Goal: Task Accomplishment & Management: Manage account settings

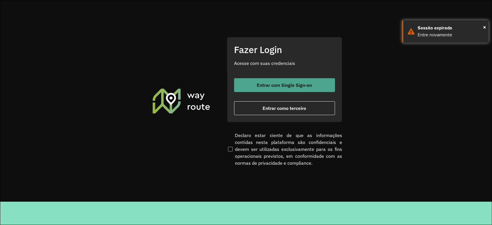
click at [269, 84] on span "Entrar com Single Sign-on" at bounding box center [284, 85] width 55 height 5
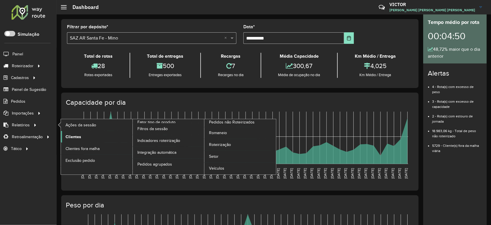
click at [74, 137] on span "Clientes" at bounding box center [73, 137] width 16 height 6
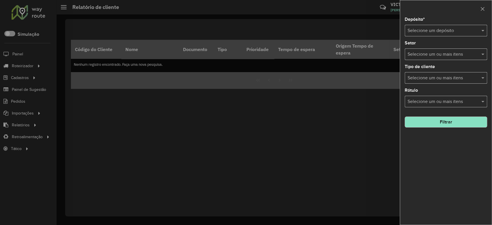
click at [367, 30] on input "text" at bounding box center [440, 30] width 65 height 7
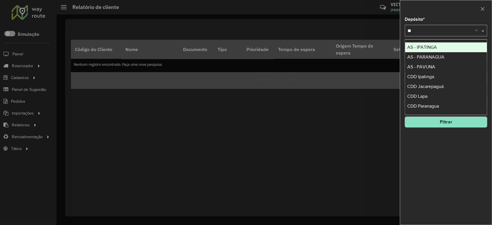
type input "***"
click at [367, 59] on div "CDD Pavuna" at bounding box center [446, 57] width 82 height 10
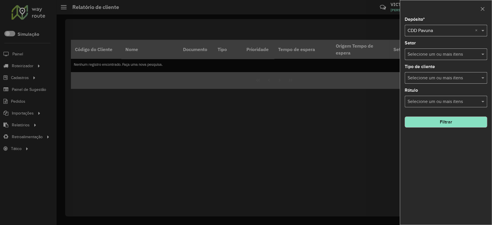
click at [367, 59] on div "Selecione um ou mais itens" at bounding box center [446, 54] width 82 height 12
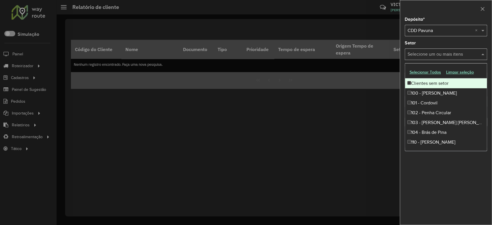
click at [367, 168] on div "Depósito * Selecione um depósito × CDD Pavuna × Setor Selecione um ou mais iten…" at bounding box center [446, 120] width 92 height 207
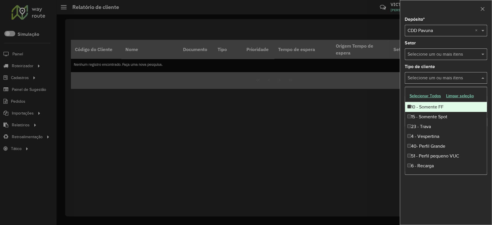
click at [367, 75] on input "text" at bounding box center [443, 78] width 74 height 7
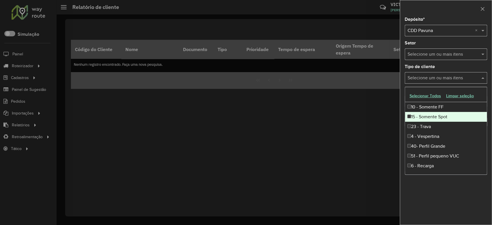
click at [367, 94] on div at bounding box center [246, 112] width 492 height 225
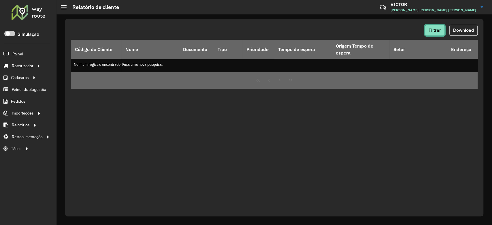
click at [367, 30] on span "Filtrar" at bounding box center [435, 30] width 12 height 5
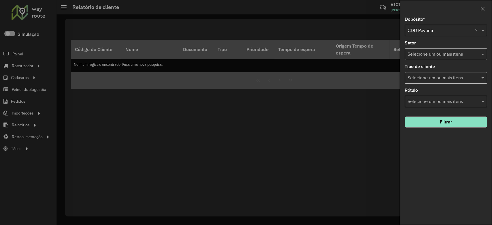
click at [367, 76] on input "text" at bounding box center [443, 78] width 74 height 7
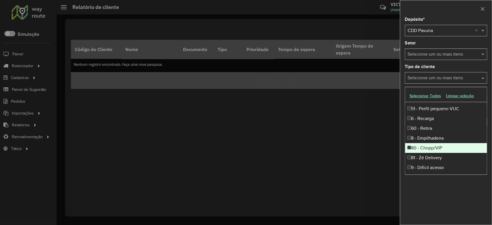
scroll to position [48, 0]
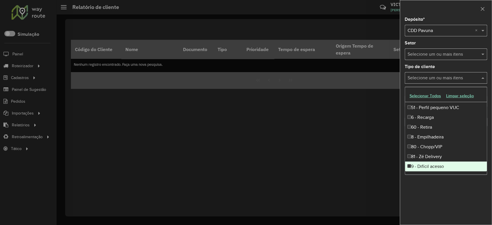
click at [367, 167] on div "9 - Difícil acesso" at bounding box center [446, 166] width 82 height 10
click at [367, 168] on div "Depósito * Selecione um depósito × CDD Pavuna × Setor Selecione um ou mais iten…" at bounding box center [446, 120] width 92 height 207
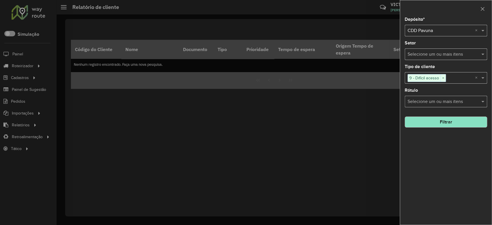
click at [367, 95] on div "Rótulo Selecione um ou mais itens" at bounding box center [446, 97] width 82 height 19
click at [367, 107] on div "Selecione um ou mais itens" at bounding box center [446, 102] width 82 height 12
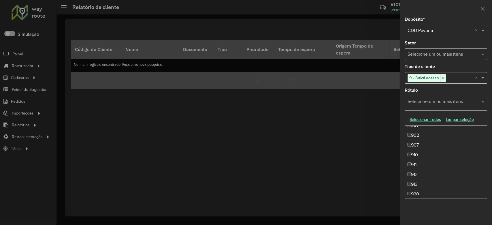
scroll to position [748, 0]
click at [367, 168] on div "Depósito * Selecione um depósito × CDD Pavuna × Setor Selecione um ou mais iten…" at bounding box center [446, 120] width 92 height 207
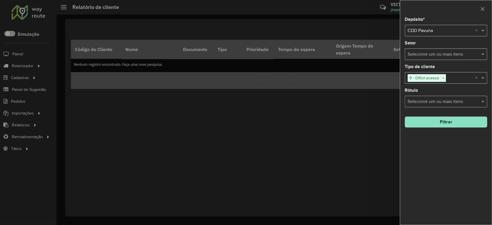
click at [367, 120] on button "Filtrar" at bounding box center [446, 122] width 82 height 11
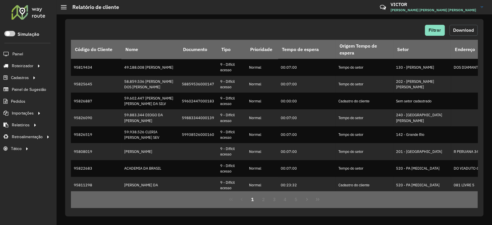
click at [367, 27] on button "Download" at bounding box center [464, 30] width 28 height 11
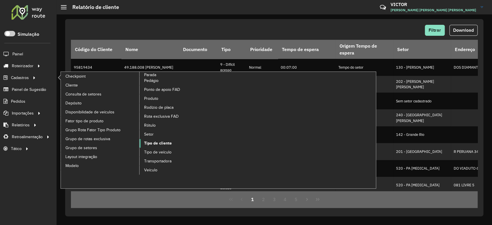
click at [162, 142] on span "Tipo de cliente" at bounding box center [158, 143] width 28 height 6
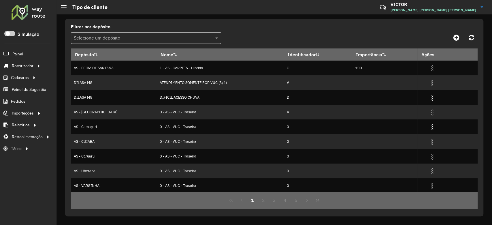
click at [115, 30] on div "Filtrar por depósito Selecione um depósito" at bounding box center [146, 34] width 150 height 19
click at [118, 35] on input "text" at bounding box center [140, 38] width 133 height 7
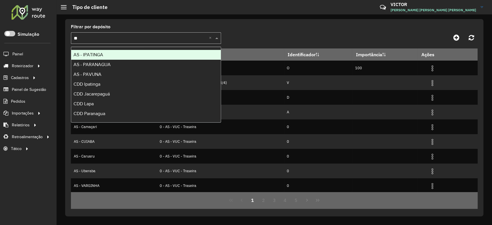
type input "***"
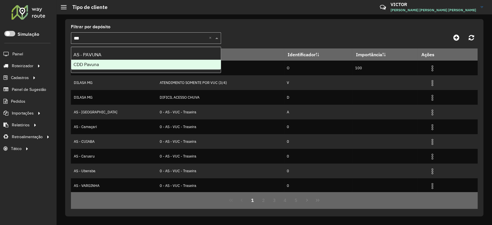
click at [101, 64] on div "CDD Pavuna" at bounding box center [146, 65] width 150 height 10
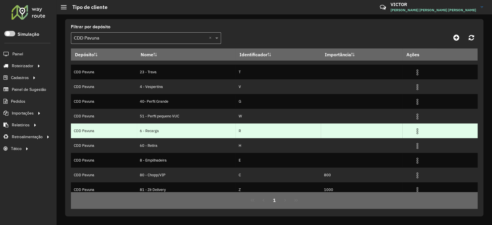
scroll to position [45, 0]
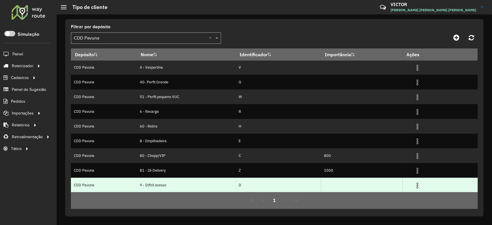
click at [367, 168] on img at bounding box center [417, 185] width 7 height 7
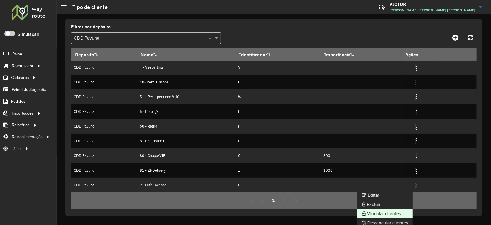
click at [367, 168] on li "Vincular clientes" at bounding box center [384, 213] width 55 height 9
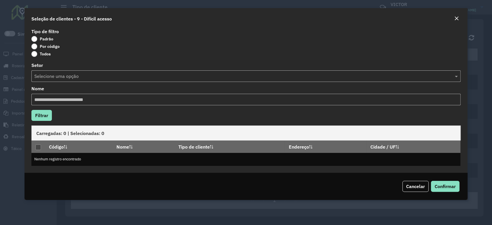
drag, startPoint x: 51, startPoint y: 44, endPoint x: 52, endPoint y: 50, distance: 5.3
click at [51, 44] on label "Por código" at bounding box center [45, 47] width 28 height 6
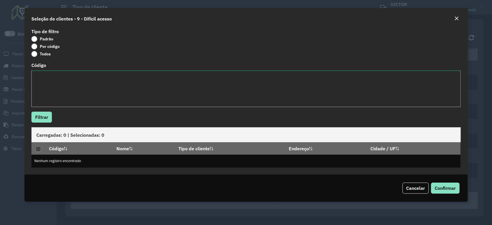
click at [73, 97] on textarea "Código" at bounding box center [245, 88] width 429 height 37
paste textarea "**** **** ***** ***** ***** ***** ***** ***** ***** **** ***** ***** ***** ****…"
type textarea "**** **** ***** ***** ***** ***** ***** ***** ***** **** ***** ***** ***** ****…"
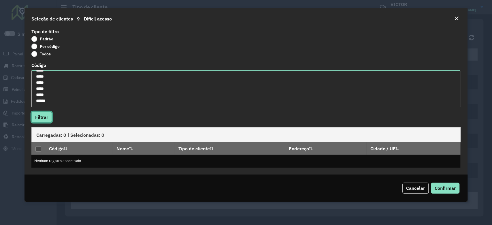
click at [47, 120] on button "Filtrar" at bounding box center [41, 117] width 20 height 11
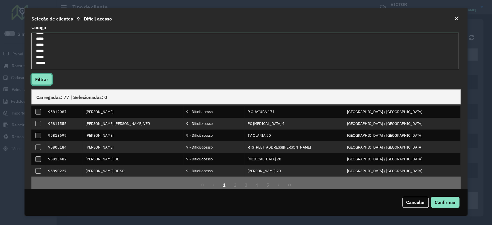
scroll to position [49, 0]
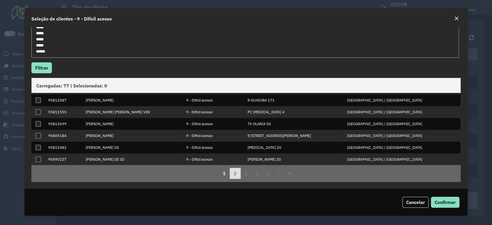
click at [233, 168] on button "2" at bounding box center [235, 173] width 11 height 11
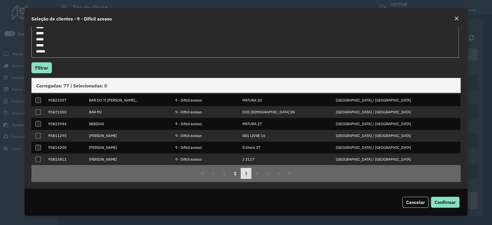
click at [248, 168] on button "3" at bounding box center [246, 173] width 11 height 11
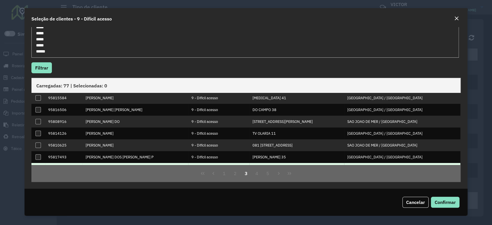
scroll to position [58, 0]
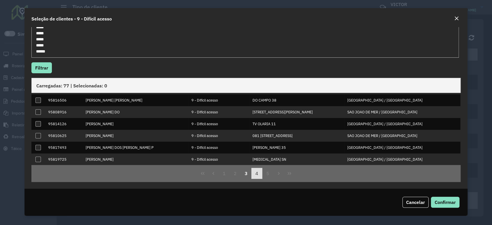
click at [255, 168] on button "4" at bounding box center [256, 173] width 11 height 11
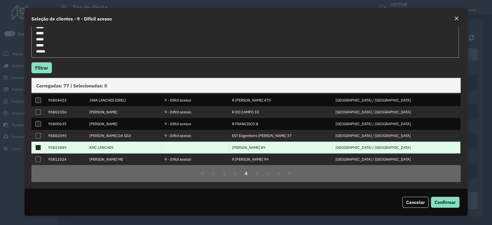
click at [60, 147] on td "95823889" at bounding box center [65, 148] width 41 height 12
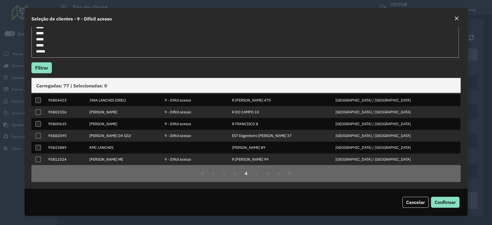
copy td "95823889"
click at [253, 168] on button "5" at bounding box center [256, 173] width 11 height 11
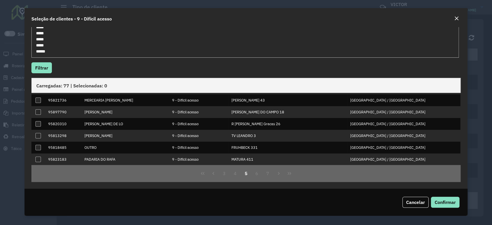
drag, startPoint x: 259, startPoint y: 173, endPoint x: 258, endPoint y: 166, distance: 7.4
click at [259, 168] on button "6" at bounding box center [256, 173] width 11 height 11
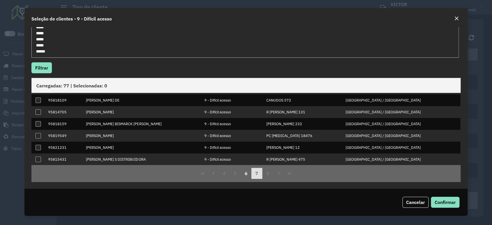
click at [256, 168] on button "7" at bounding box center [256, 173] width 11 height 11
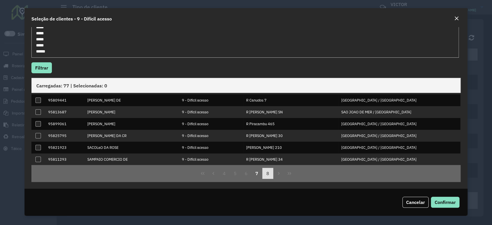
click at [270, 168] on button "8" at bounding box center [267, 173] width 11 height 11
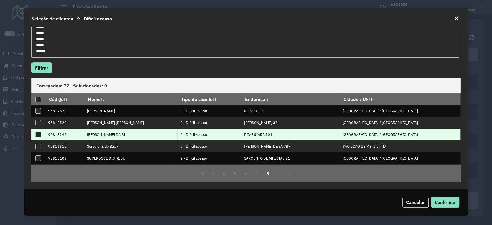
scroll to position [23, 0]
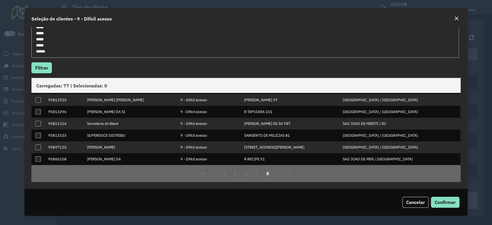
click at [279, 168] on div "4 5 6 7 8" at bounding box center [245, 173] width 429 height 17
click at [277, 168] on div "4 5 6 7 8" at bounding box center [245, 173] width 429 height 17
click at [258, 168] on button "7" at bounding box center [256, 173] width 11 height 11
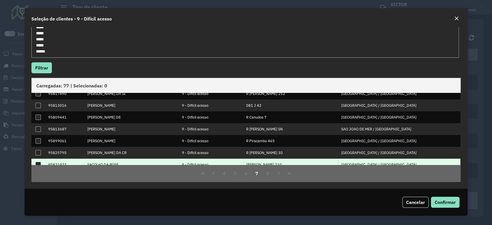
scroll to position [58, 0]
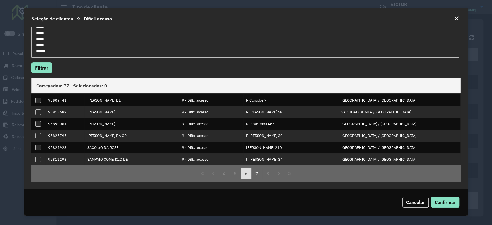
click at [244, 168] on button "6" at bounding box center [246, 173] width 11 height 11
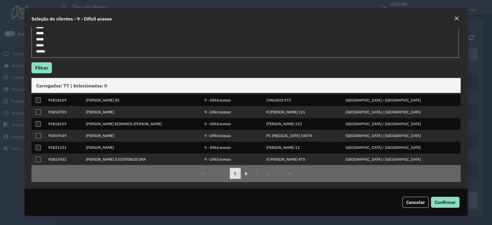
click at [235, 168] on button "5" at bounding box center [235, 173] width 11 height 11
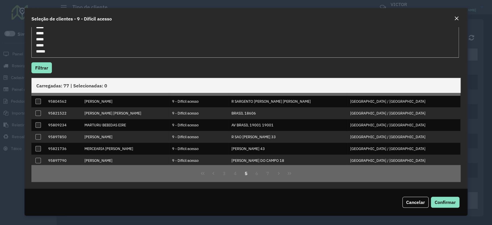
scroll to position [0, 0]
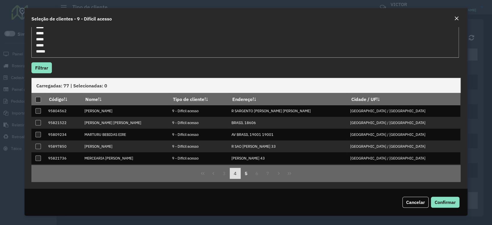
click at [235, 168] on button "4" at bounding box center [235, 173] width 11 height 11
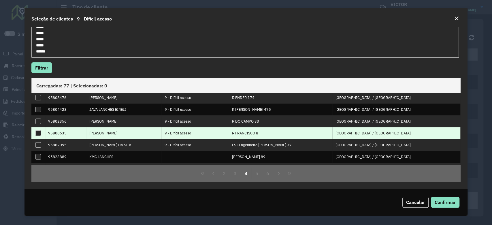
scroll to position [58, 0]
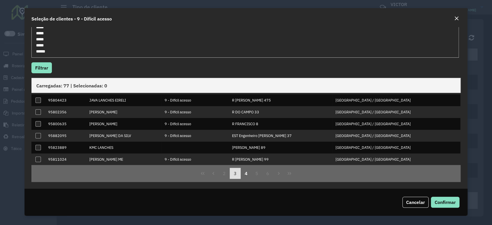
click at [233, 168] on button "3" at bounding box center [235, 173] width 11 height 11
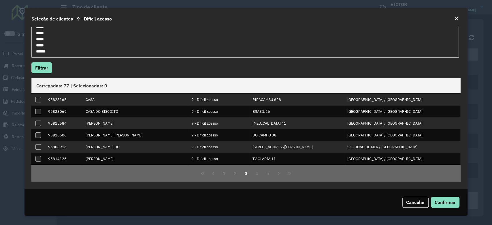
scroll to position [0, 0]
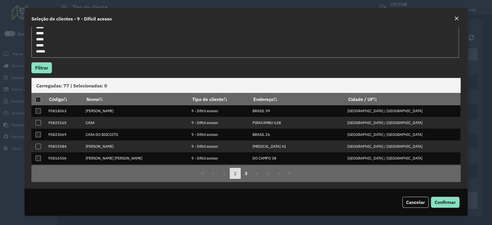
click at [235, 168] on button "2" at bounding box center [235, 173] width 11 height 11
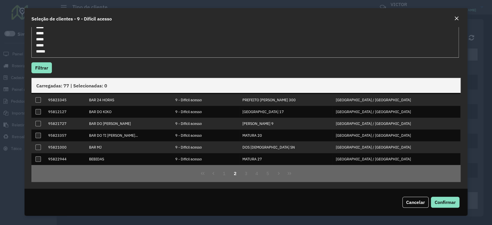
scroll to position [38, 0]
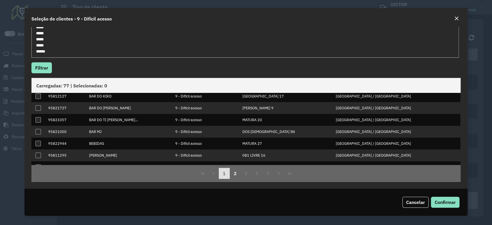
click at [225, 168] on button "1" at bounding box center [224, 173] width 11 height 11
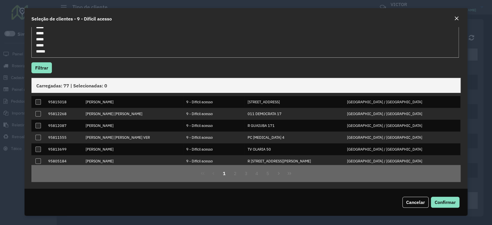
scroll to position [58, 0]
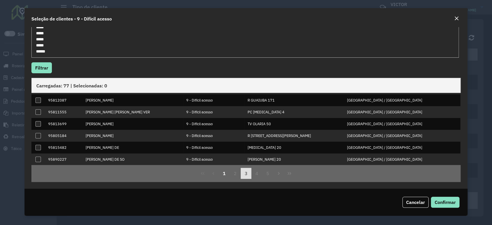
click at [242, 168] on button "3" at bounding box center [246, 173] width 11 height 11
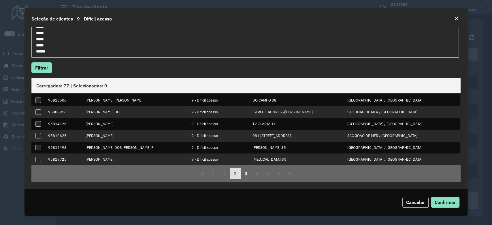
click at [232, 168] on button "2" at bounding box center [235, 173] width 11 height 11
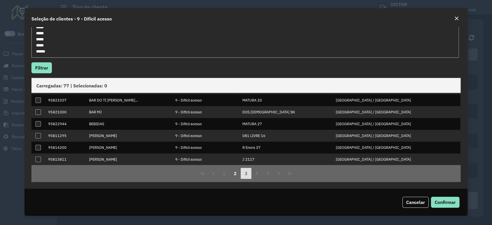
click at [248, 168] on button "3" at bounding box center [246, 173] width 11 height 11
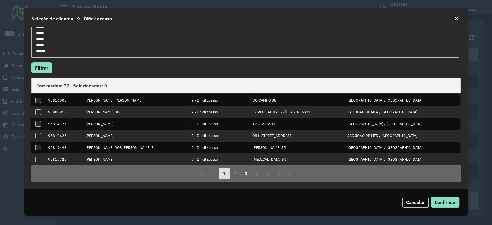
click at [226, 168] on button "1" at bounding box center [224, 173] width 11 height 11
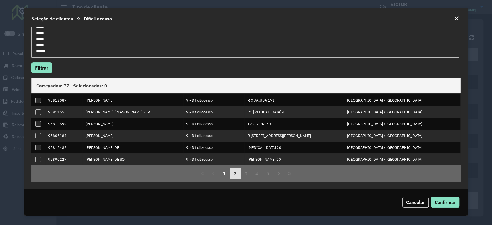
click at [236, 168] on button "2" at bounding box center [235, 173] width 11 height 11
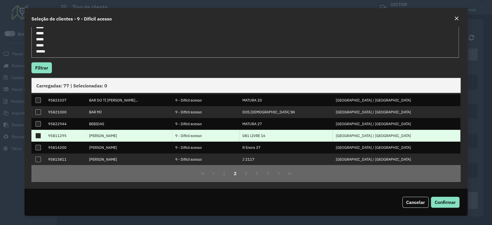
scroll to position [0, 0]
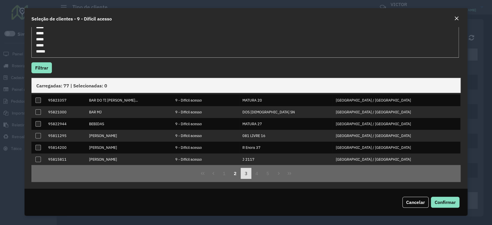
click at [248, 168] on button "3" at bounding box center [246, 173] width 11 height 11
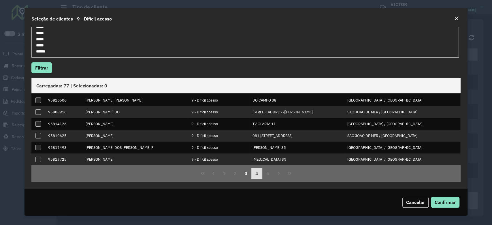
click at [254, 168] on button "4" at bounding box center [256, 173] width 11 height 11
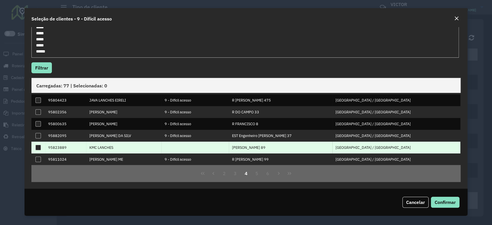
click at [40, 146] on div at bounding box center [37, 147] width 5 height 5
click at [367, 168] on span "Confirmar" at bounding box center [445, 202] width 21 height 6
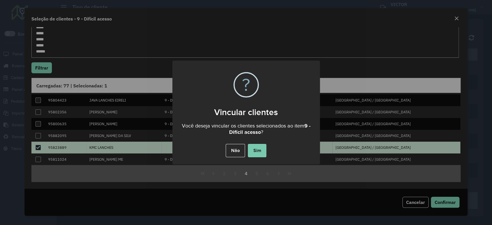
click at [258, 149] on button "Sim" at bounding box center [257, 150] width 18 height 13
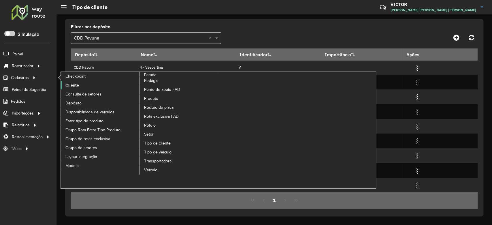
click at [65, 84] on span "Cliente" at bounding box center [72, 85] width 14 height 6
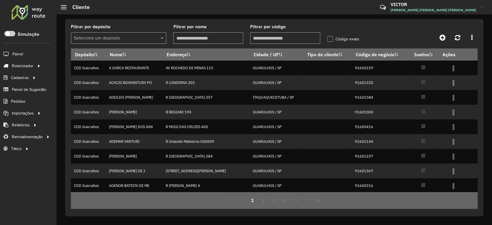
click at [265, 40] on input "Filtrar por código" at bounding box center [285, 38] width 70 height 12
paste input "*****"
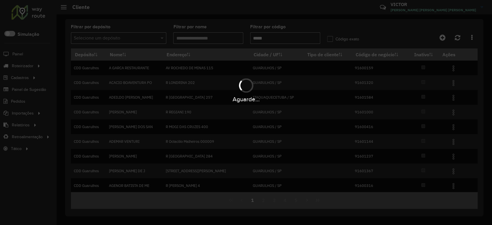
type input "*****"
click at [328, 28] on div "Aguarde..." at bounding box center [246, 112] width 492 height 225
click at [326, 27] on div "Aguarde..." at bounding box center [246, 112] width 492 height 225
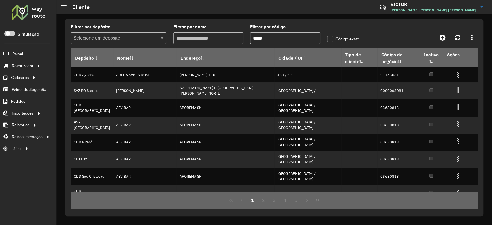
click at [122, 32] on div "Selecione um depósito" at bounding box center [118, 38] width 95 height 12
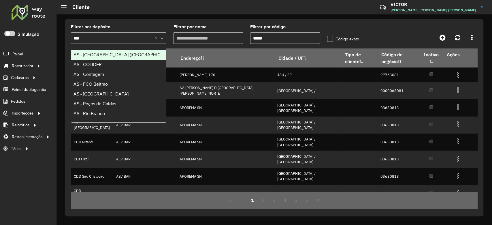
type input "****"
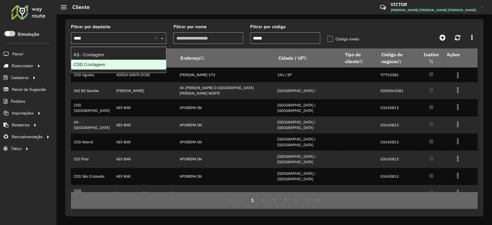
click at [137, 63] on div "CDD Contagem" at bounding box center [118, 65] width 95 height 10
